Goal: Register for event/course

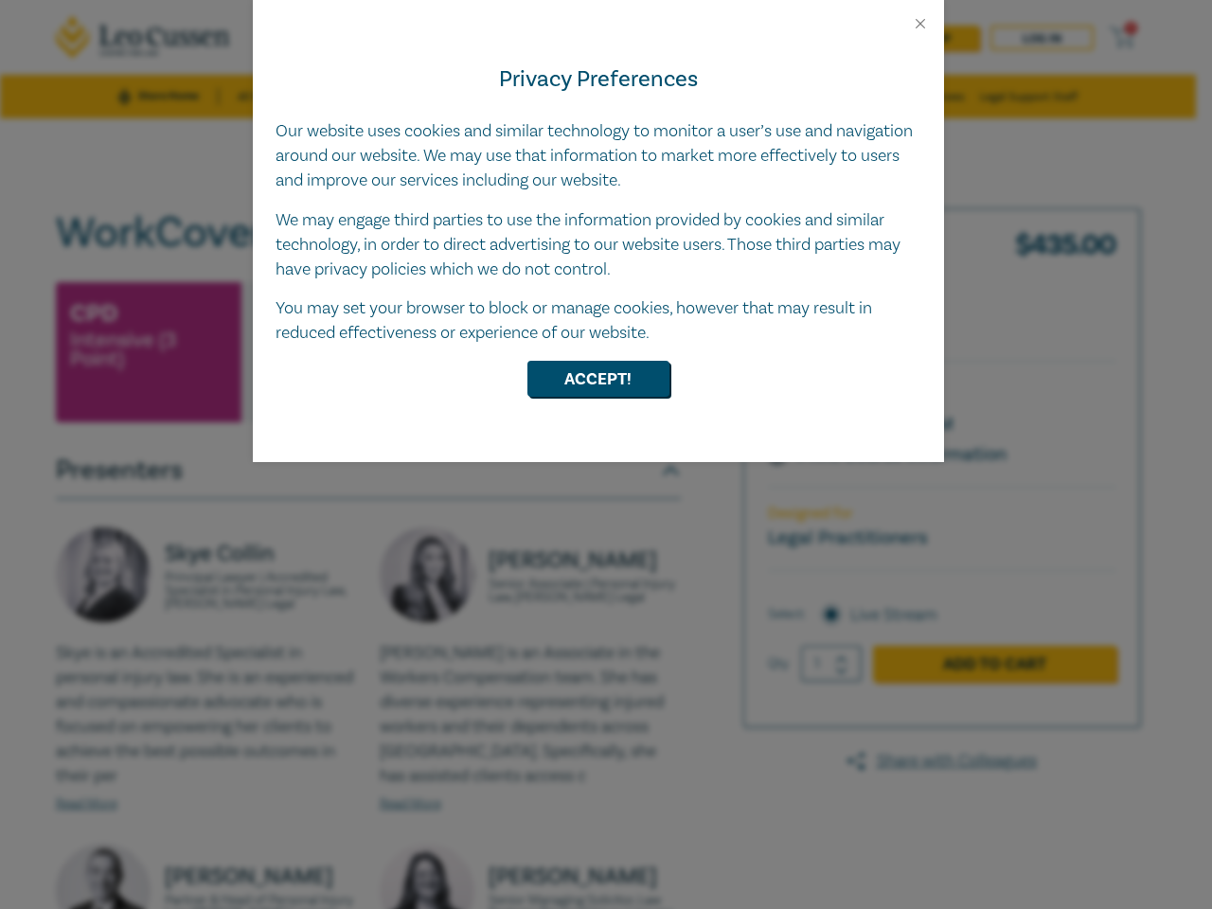
click at [606, 455] on div "Privacy Preferences Our website uses cookies and similar technology to monitor …" at bounding box center [598, 247] width 691 height 430
click at [920, 24] on button "Close" at bounding box center [920, 23] width 17 height 17
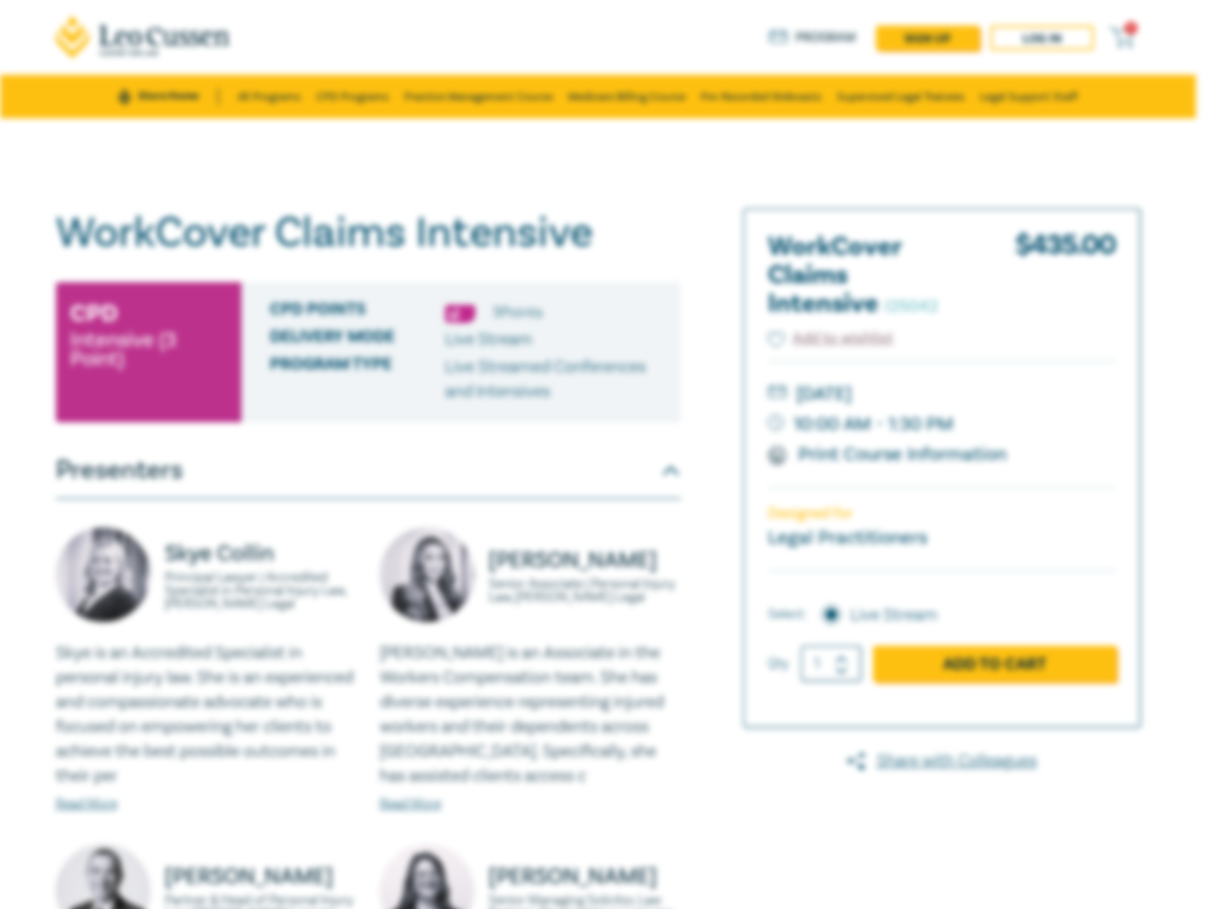
click at [598, 349] on button "Accept!" at bounding box center [598, 331] width 142 height 36
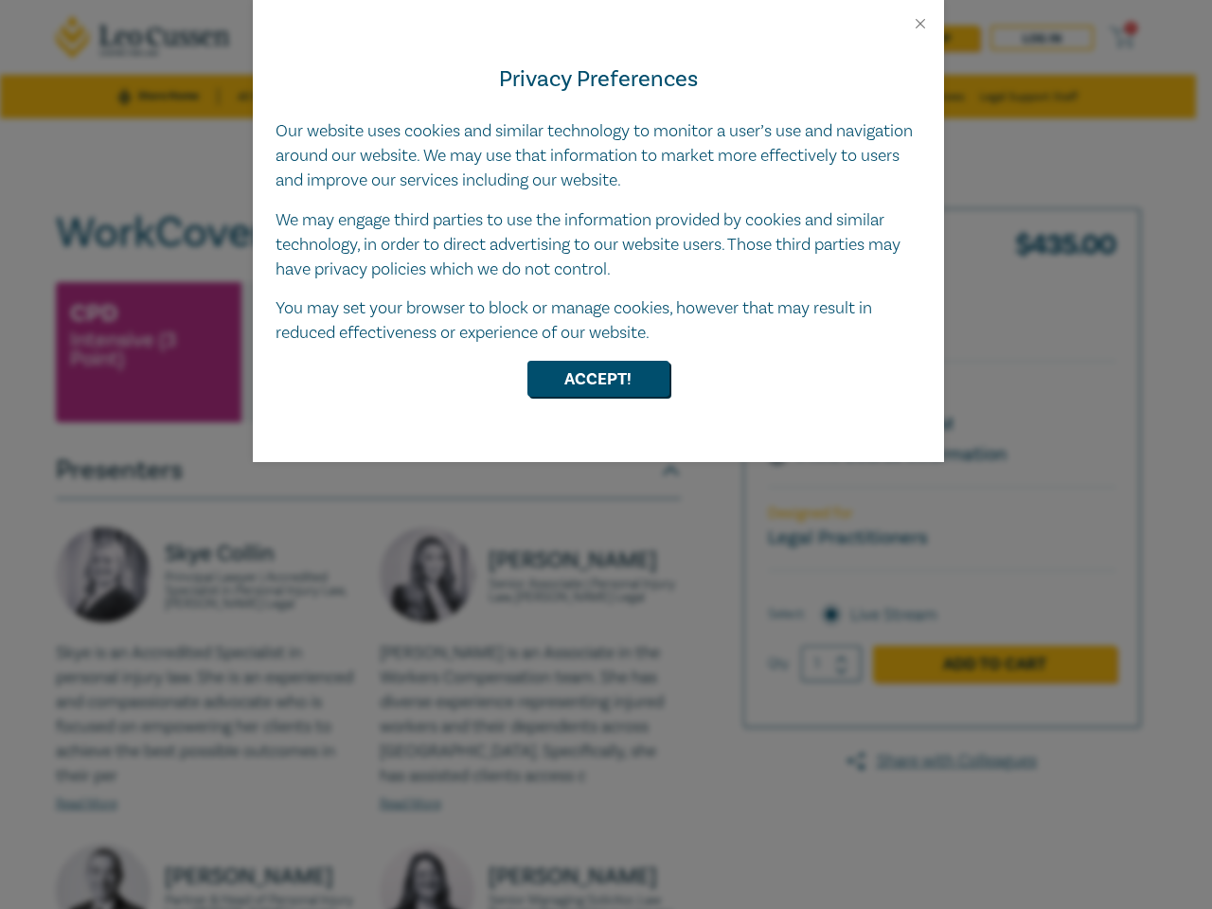
click at [606, 455] on div "Privacy Preferences Our website uses cookies and similar technology to monitor …" at bounding box center [598, 247] width 691 height 430
click at [920, 24] on button "Close" at bounding box center [920, 23] width 17 height 17
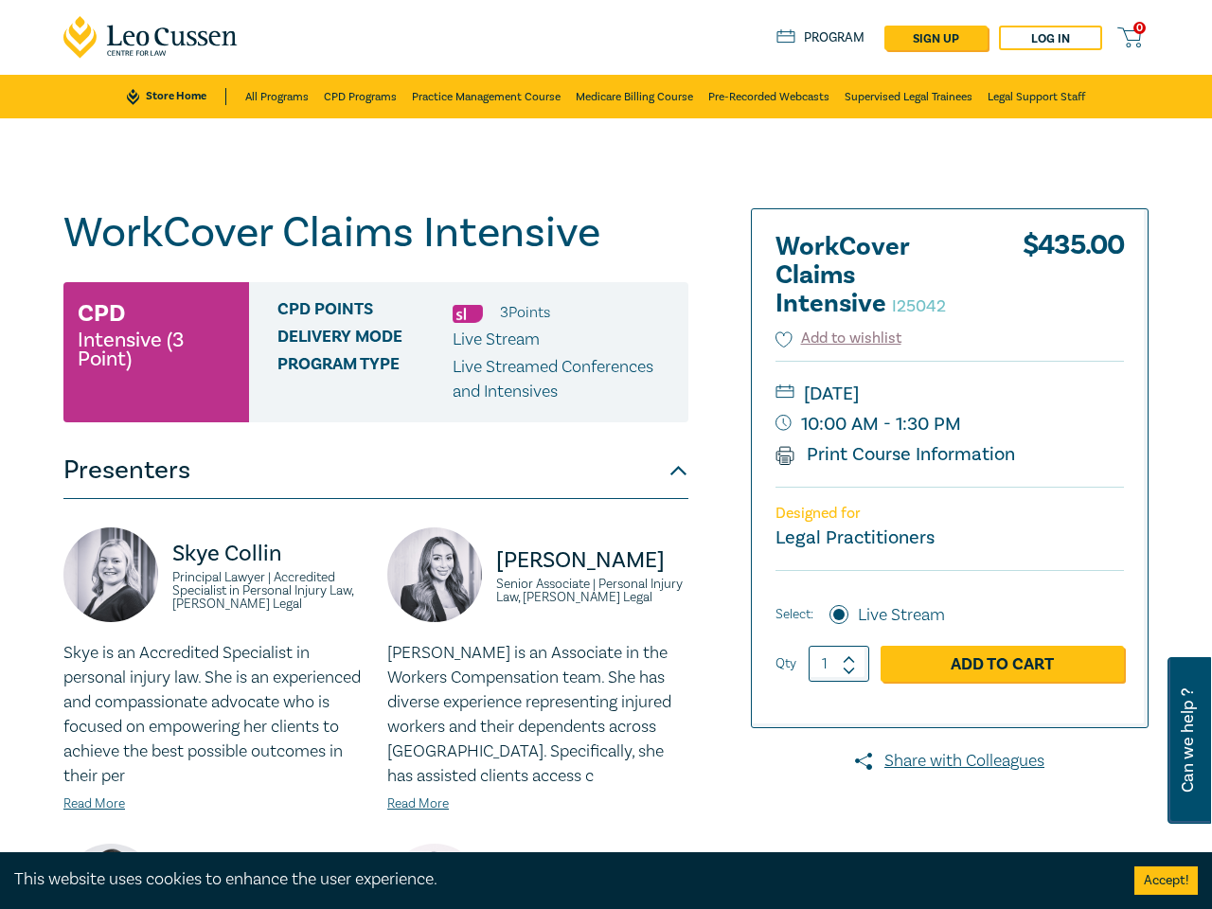
click at [598, 379] on p "Live Streamed Conferences and Intensives" at bounding box center [564, 379] width 222 height 49
